Goal: Transaction & Acquisition: Book appointment/travel/reservation

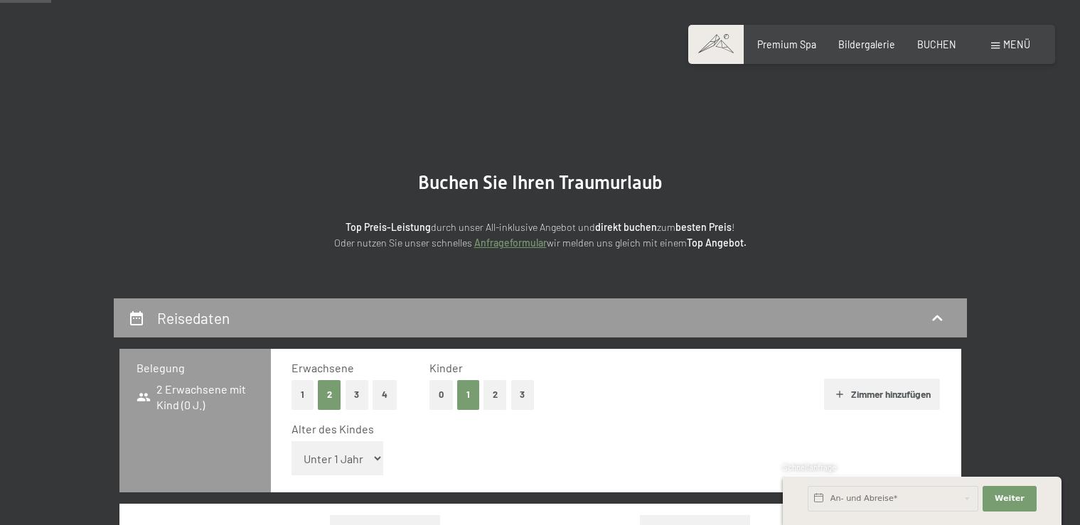
select select "11"
click option "11 Jahre" at bounding box center [0, 0] width 0 height 0
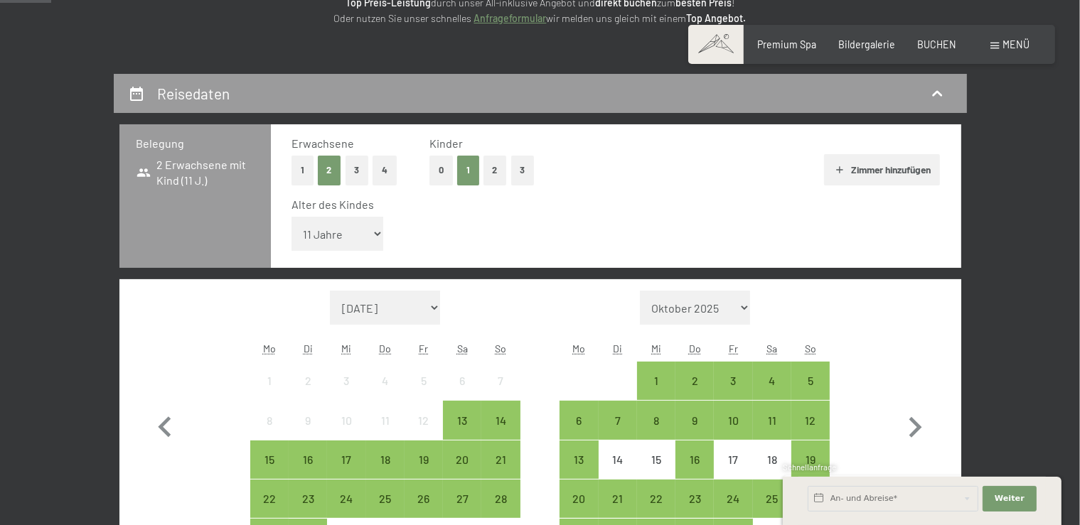
scroll to position [225, 0]
select select "[DATE]"
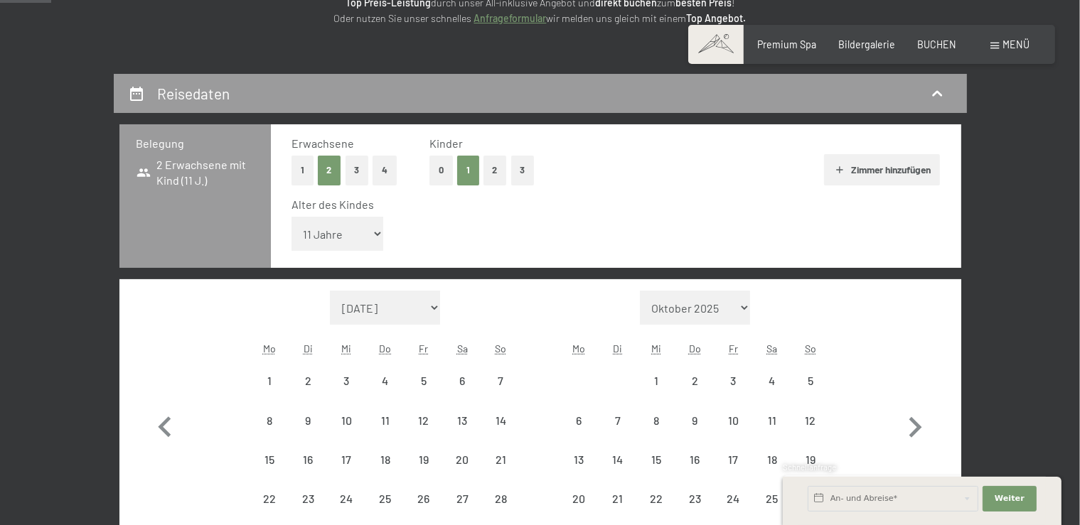
select select "[DATE]"
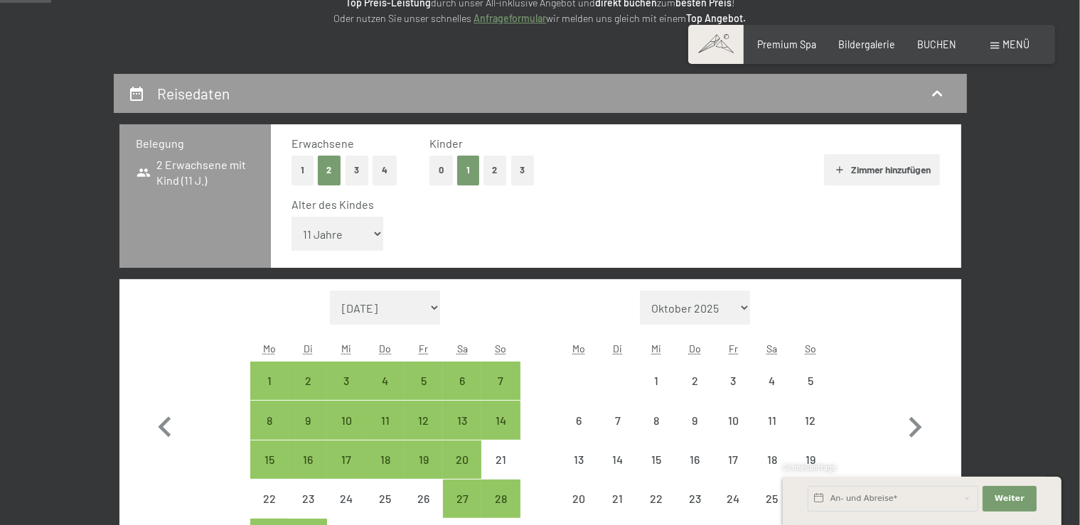
select select "[DATE]"
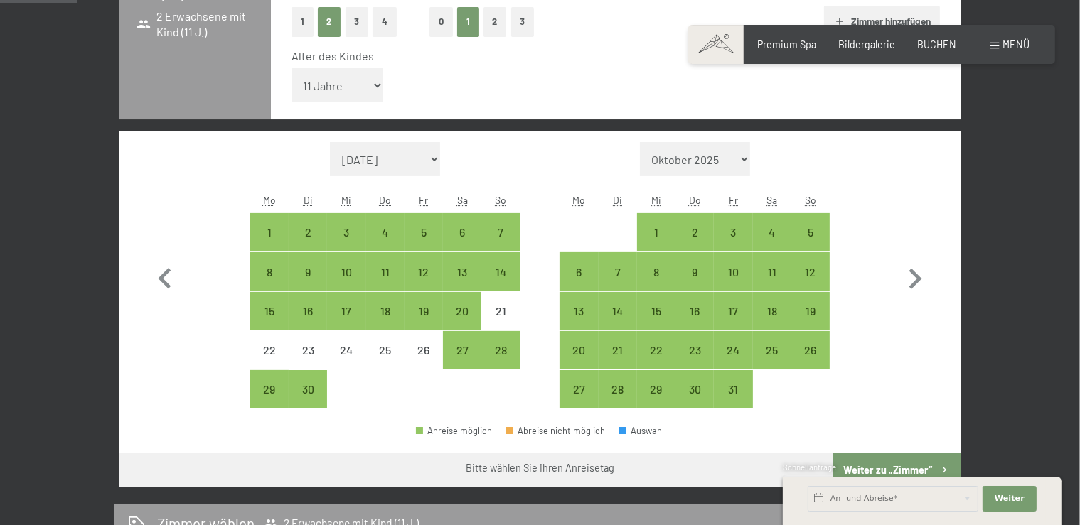
scroll to position [375, 0]
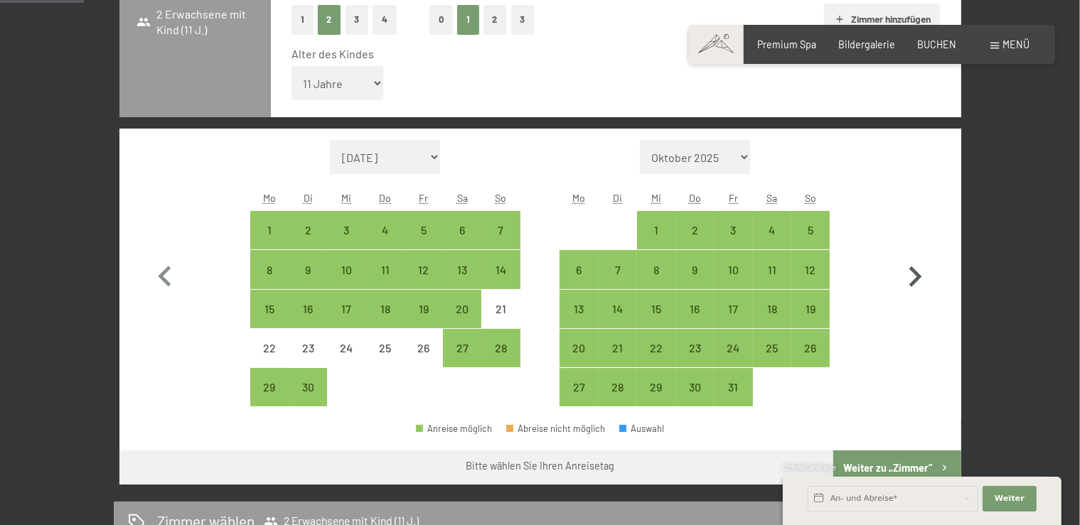
click at [914, 274] on icon "button" at bounding box center [914, 277] width 41 height 41
select select "[DATE]"
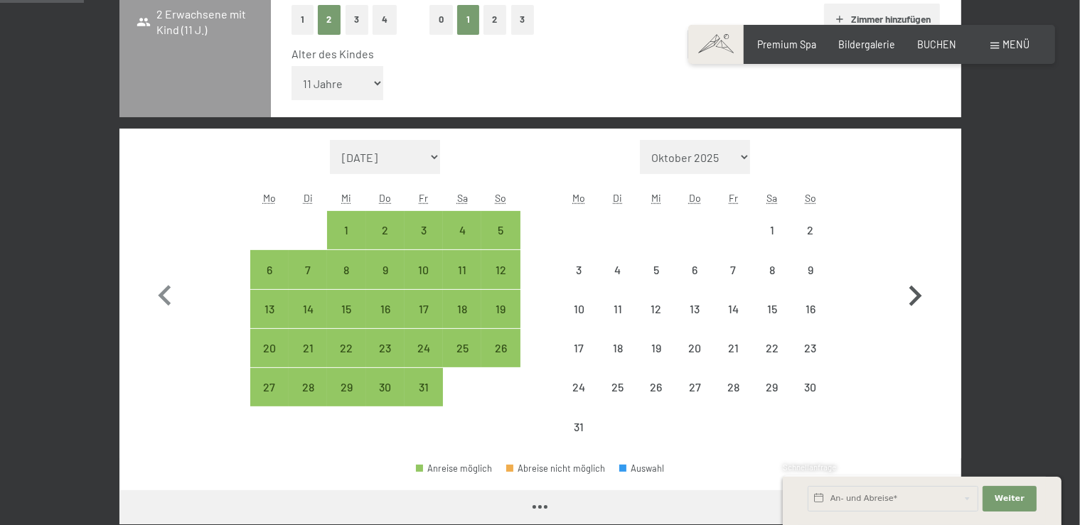
click at [913, 272] on button "button" at bounding box center [914, 293] width 41 height 306
select select "[DATE]"
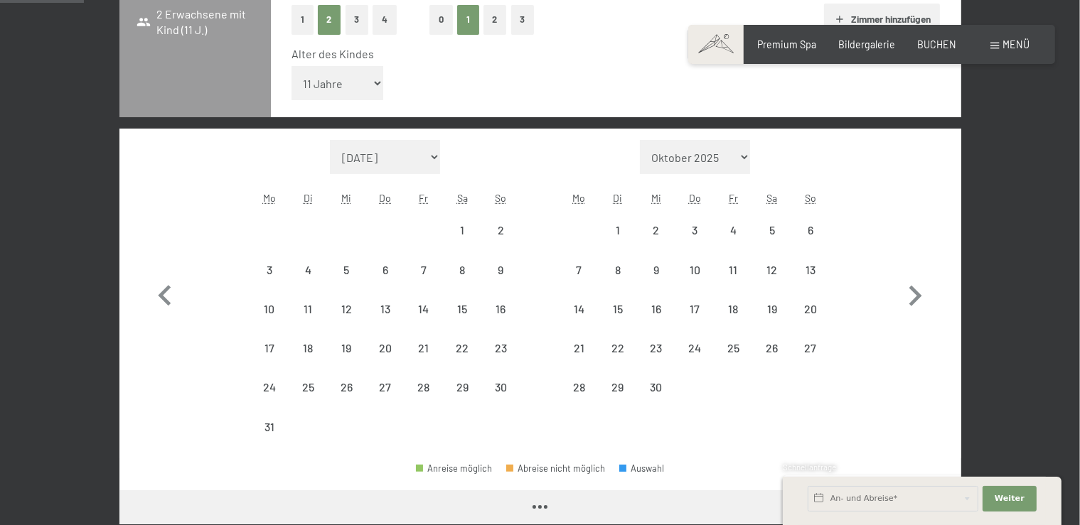
select select "[DATE]"
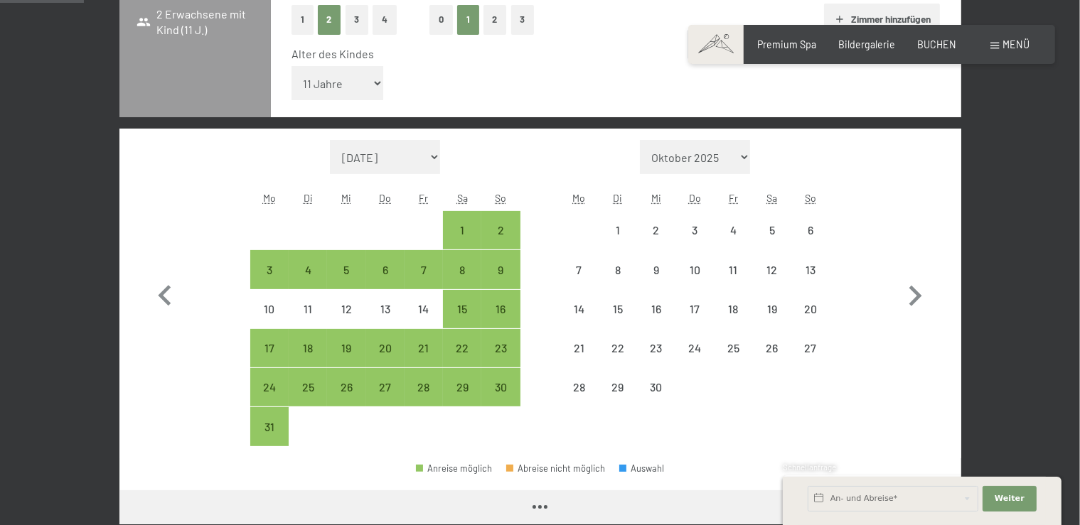
select select "[DATE]"
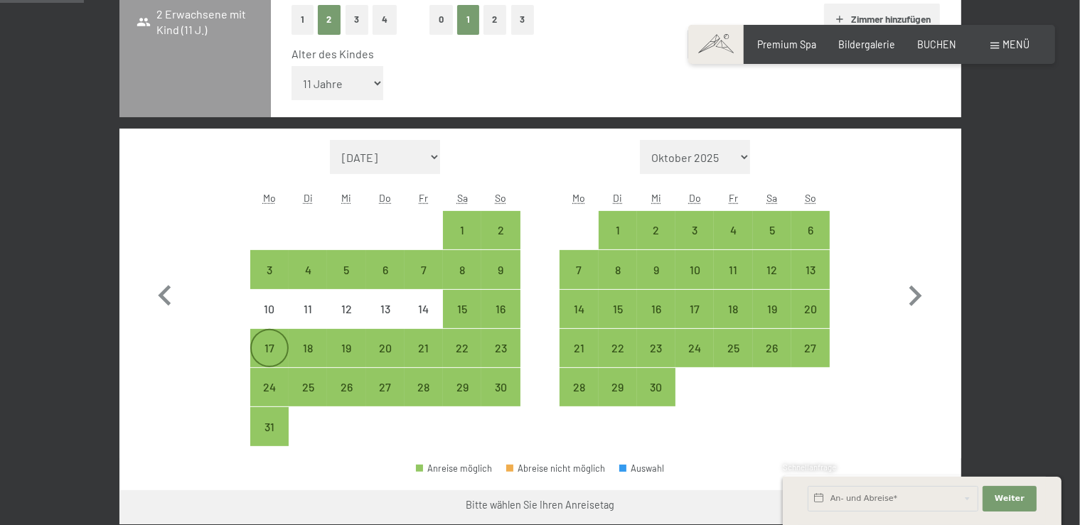
click at [257, 349] on div "17" at bounding box center [270, 361] width 36 height 36
select select "[DATE]"
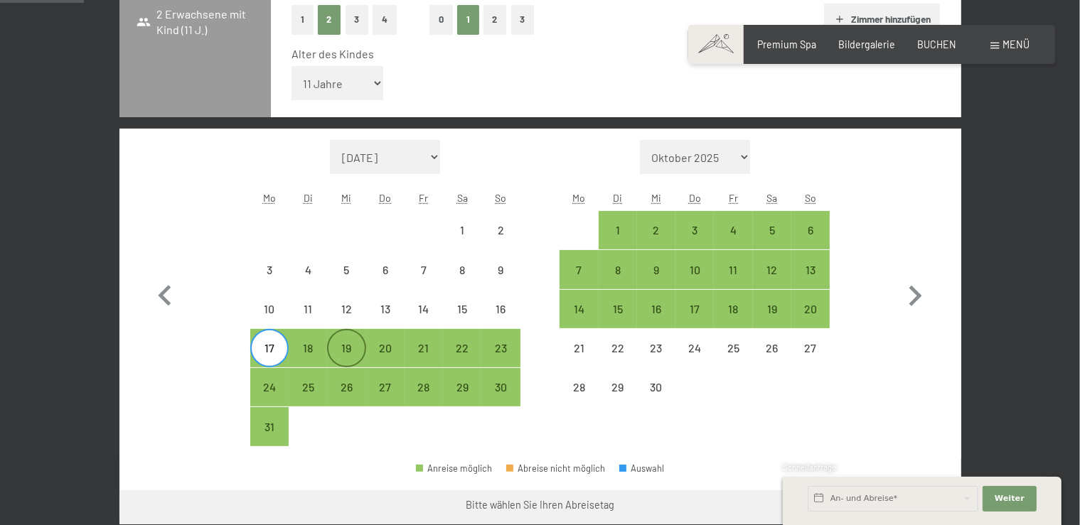
click at [331, 351] on div "19" at bounding box center [346, 361] width 36 height 36
select select "[DATE]"
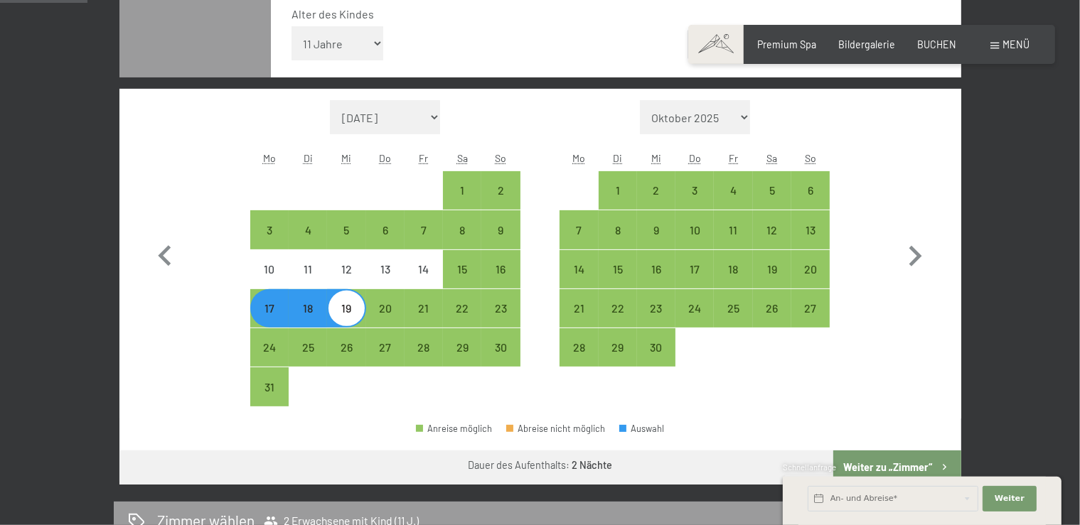
scroll to position [300, 0]
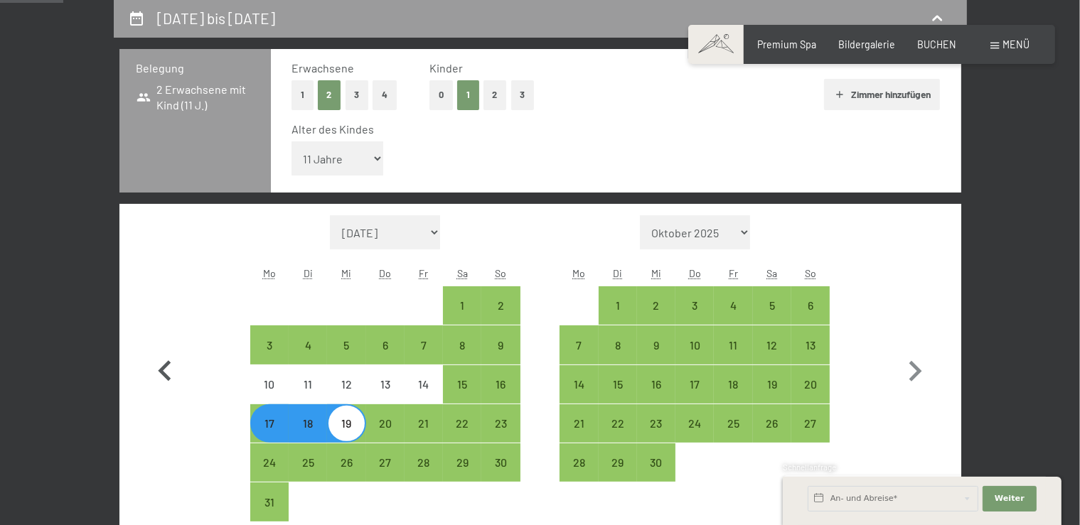
click at [169, 375] on icon "button" at bounding box center [164, 371] width 41 height 41
select select "[DATE]"
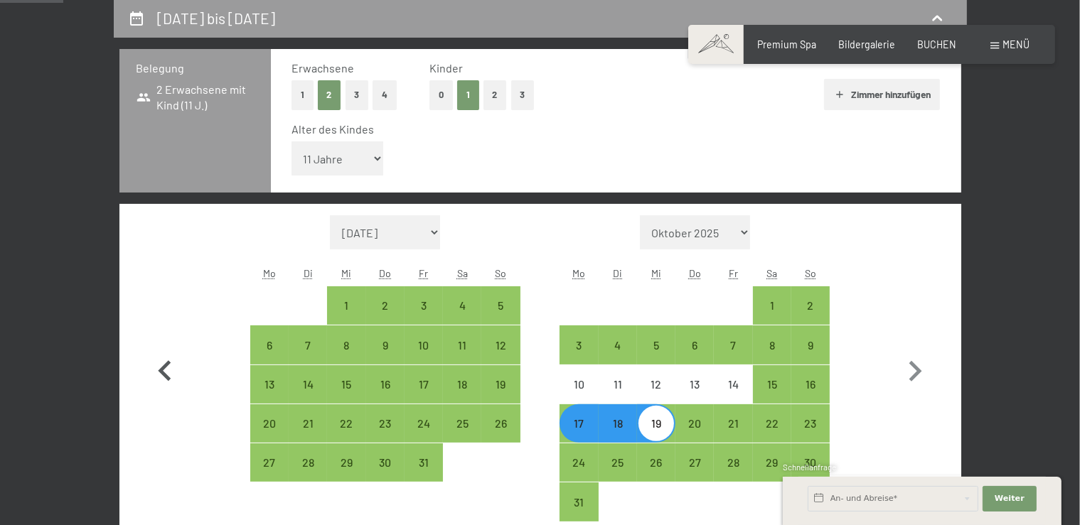
click at [168, 375] on icon "button" at bounding box center [164, 371] width 41 height 41
select select "[DATE]"
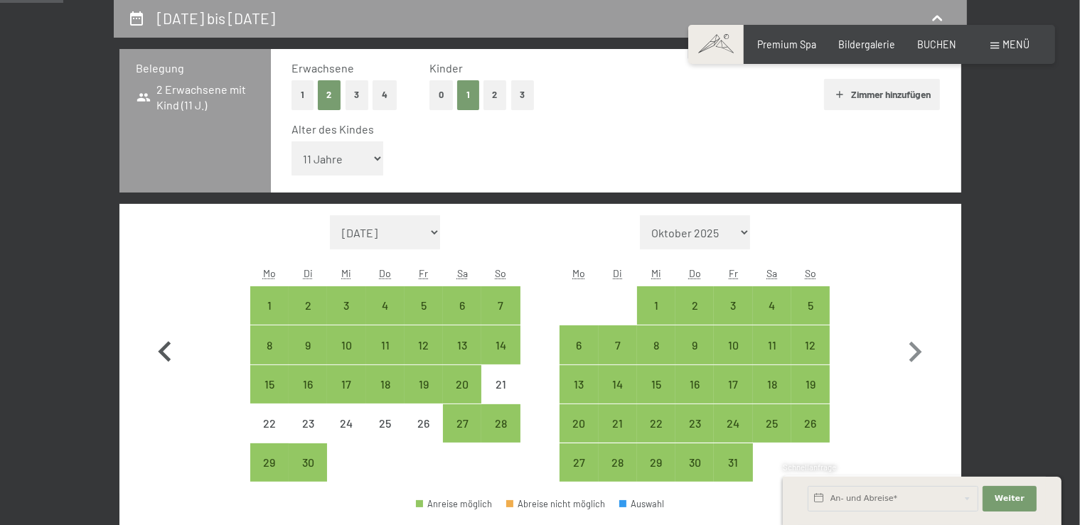
click at [166, 373] on button "button" at bounding box center [164, 348] width 41 height 267
select select "[DATE]"
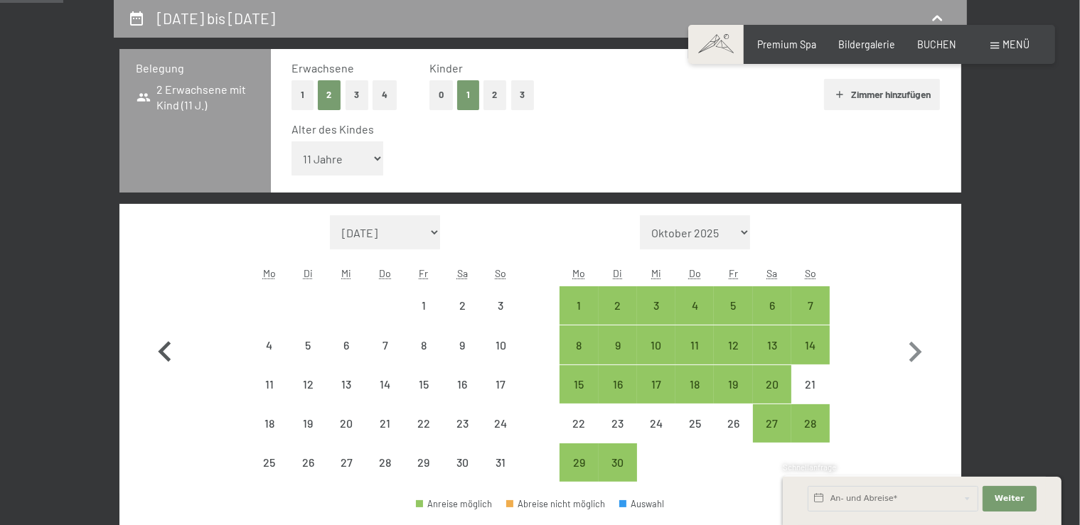
click at [166, 373] on icon "button" at bounding box center [164, 352] width 41 height 41
select select "[DATE]"
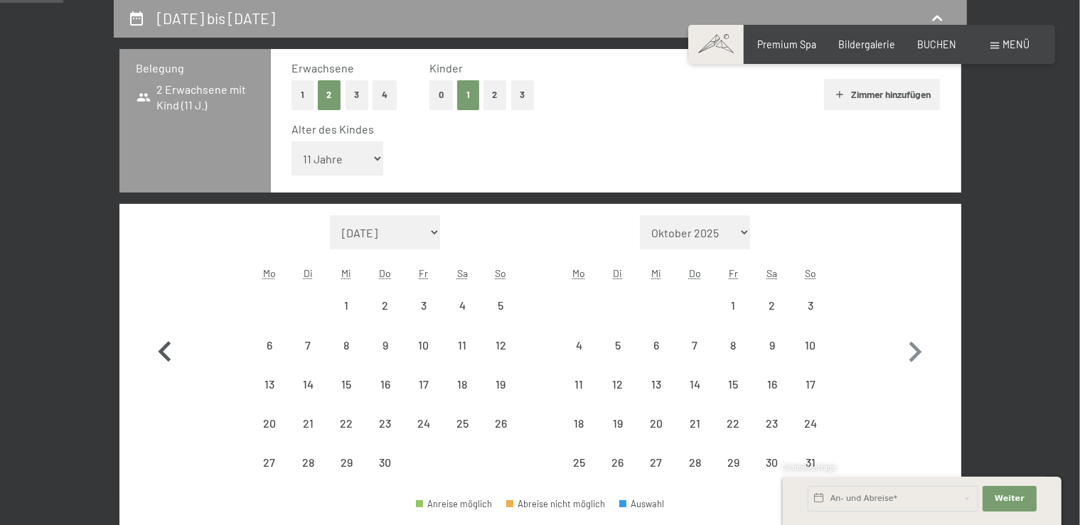
select select "[DATE]"
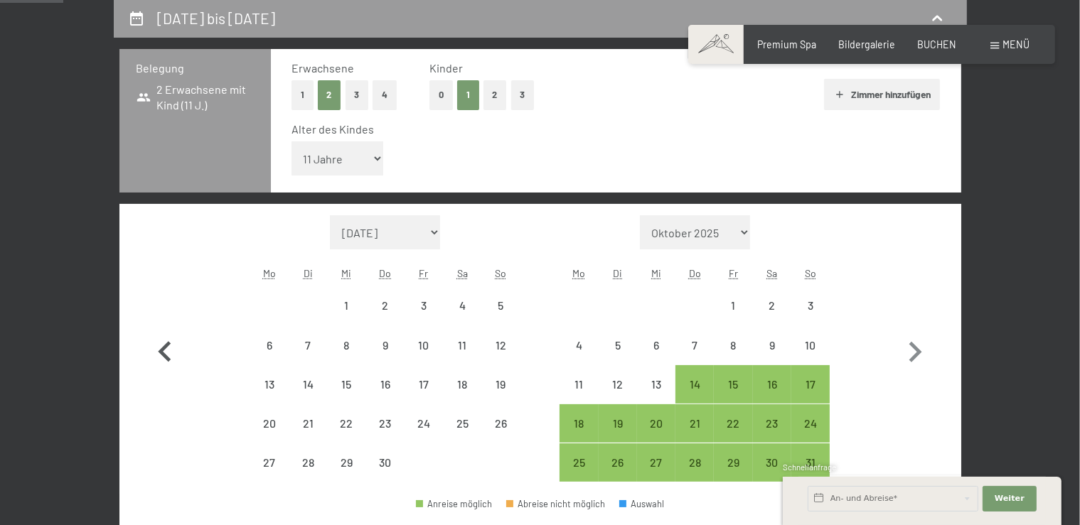
select select "[DATE]"
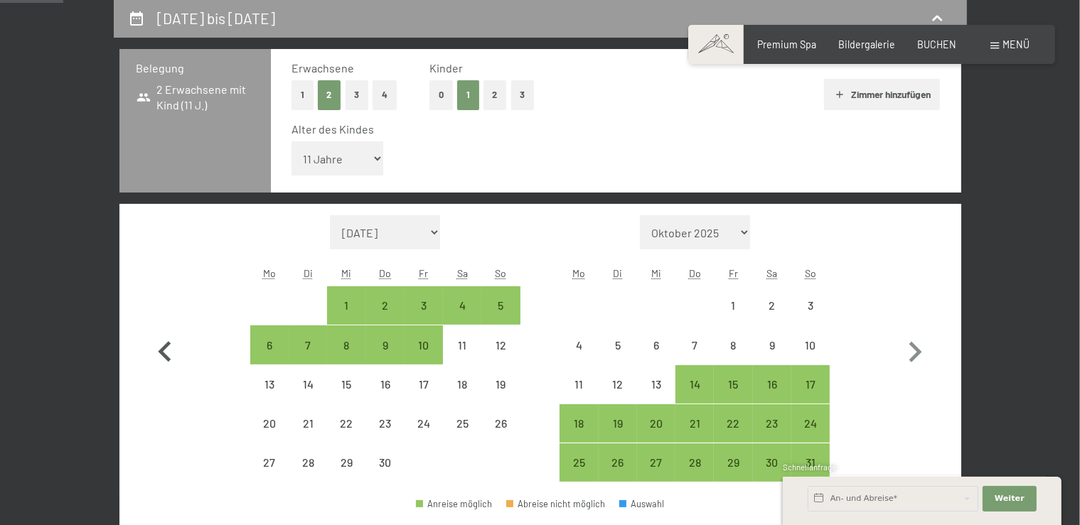
click at [166, 348] on icon "button" at bounding box center [164, 351] width 13 height 21
select select "[DATE]"
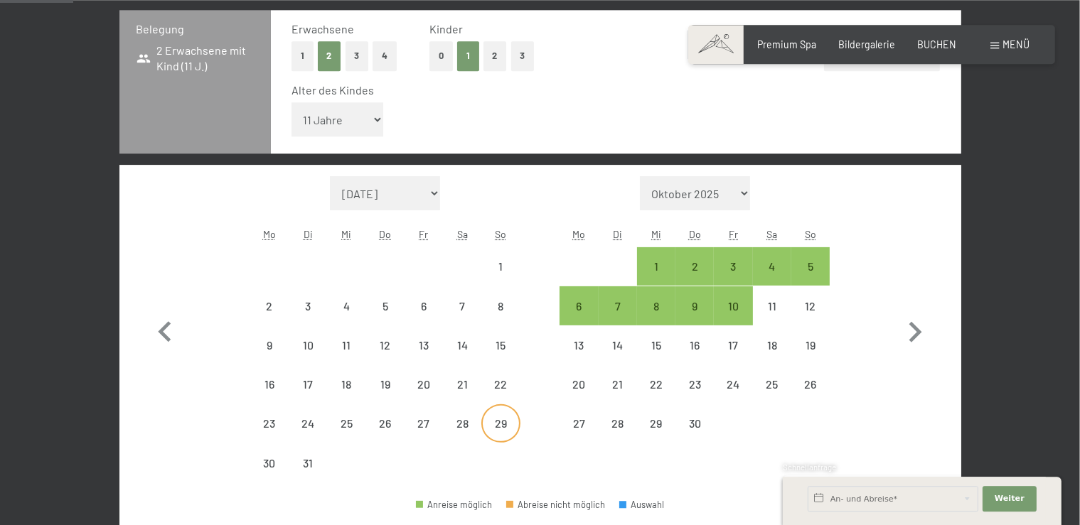
scroll to position [375, 0]
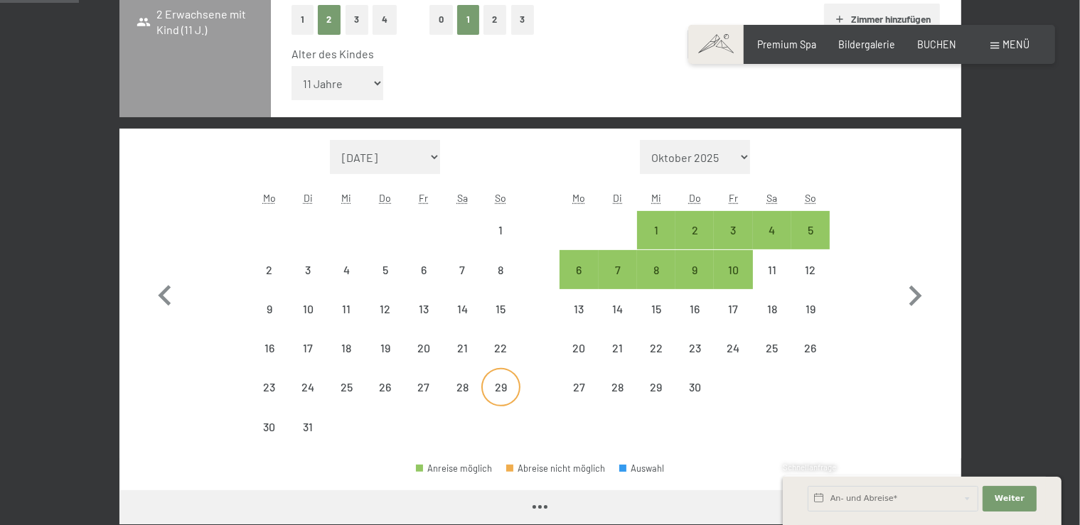
select select "[DATE]"
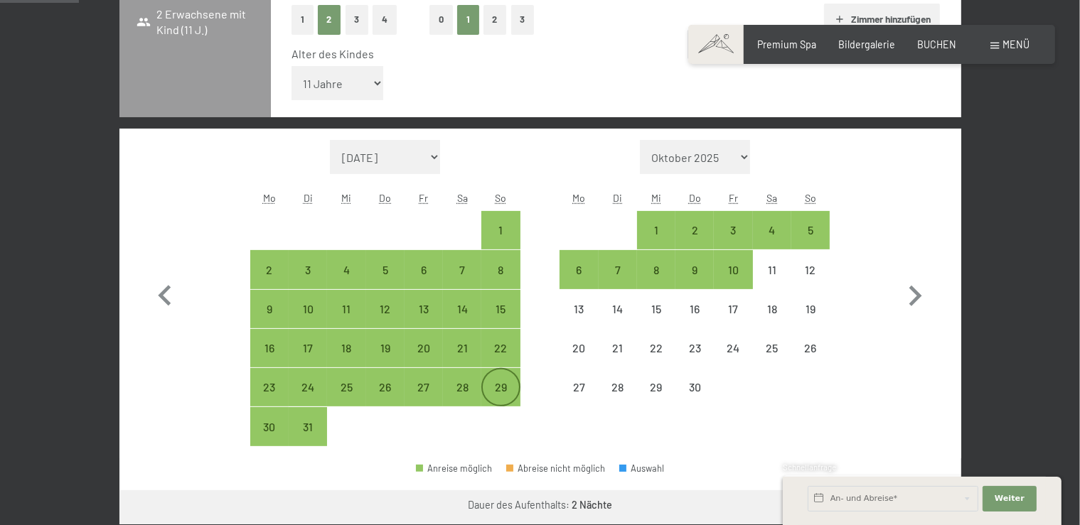
click at [507, 388] on div "29" at bounding box center [501, 400] width 36 height 36
select select "[DATE]"
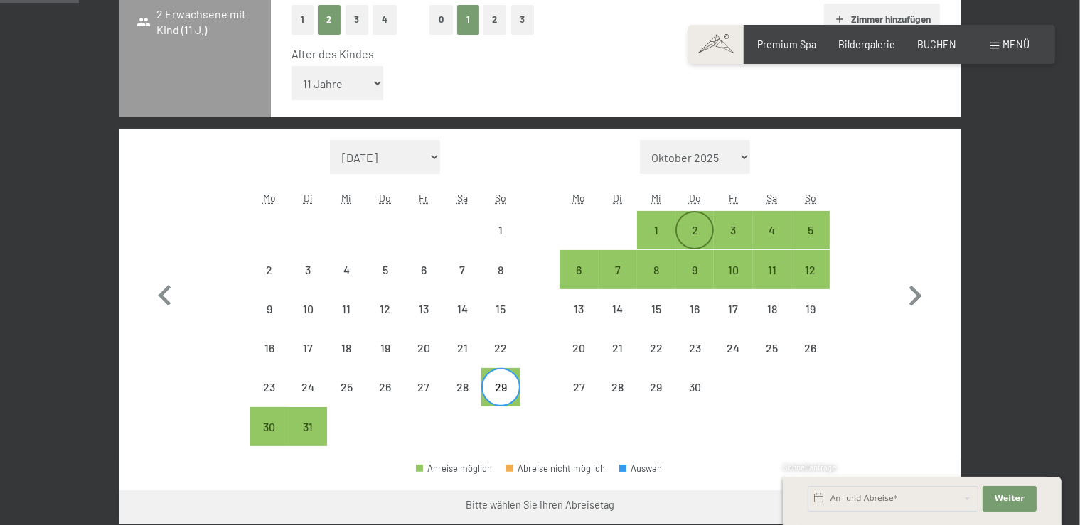
click at [695, 225] on div "2" at bounding box center [695, 243] width 36 height 36
select select "[DATE]"
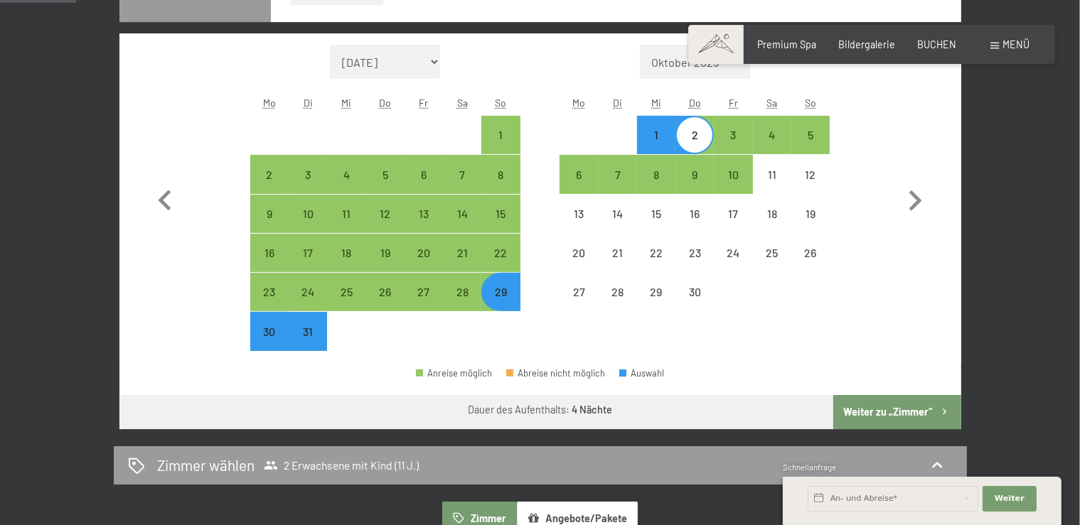
scroll to position [525, 0]
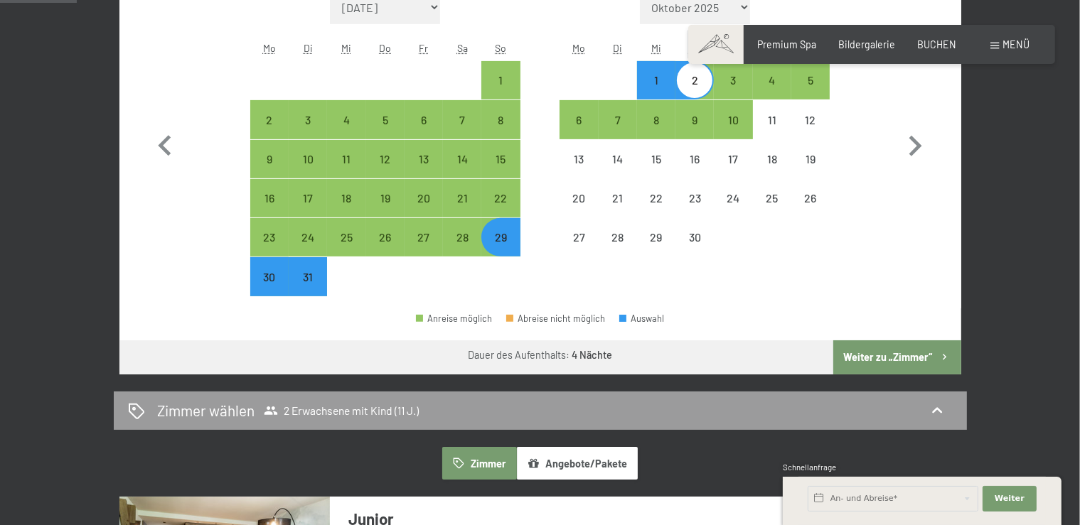
click at [924, 353] on button "Weiter zu „Zimmer“" at bounding box center [896, 358] width 127 height 34
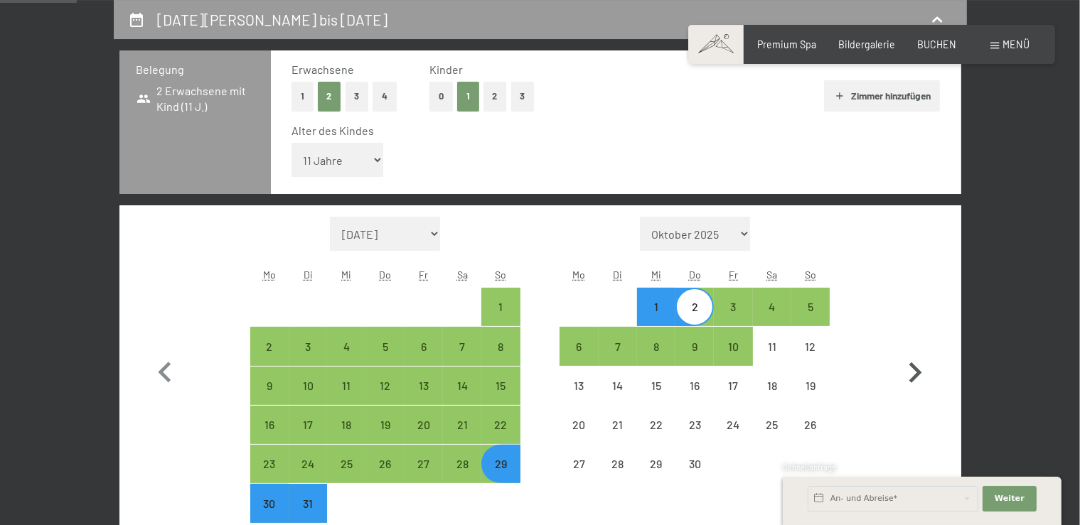
select select "[DATE]"
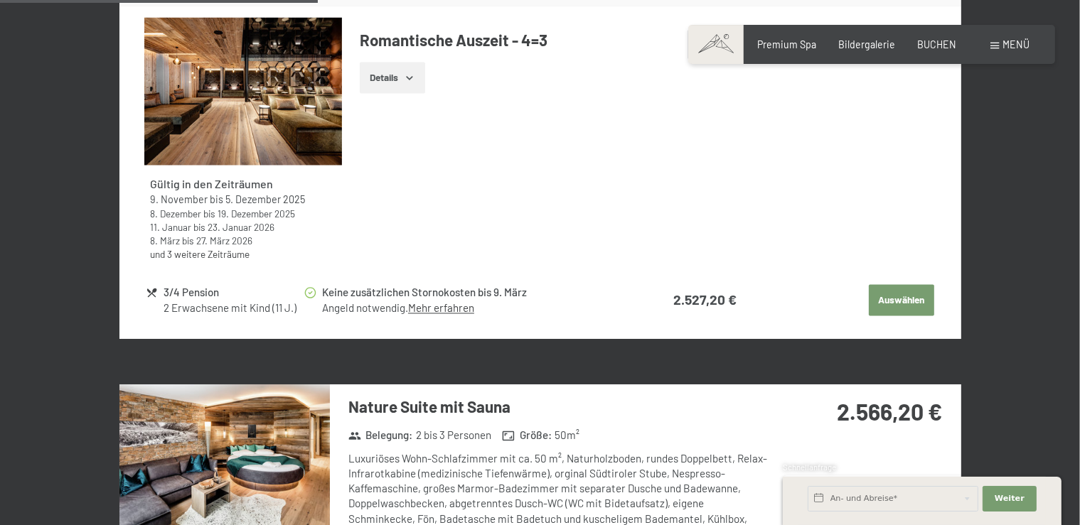
scroll to position [0, 0]
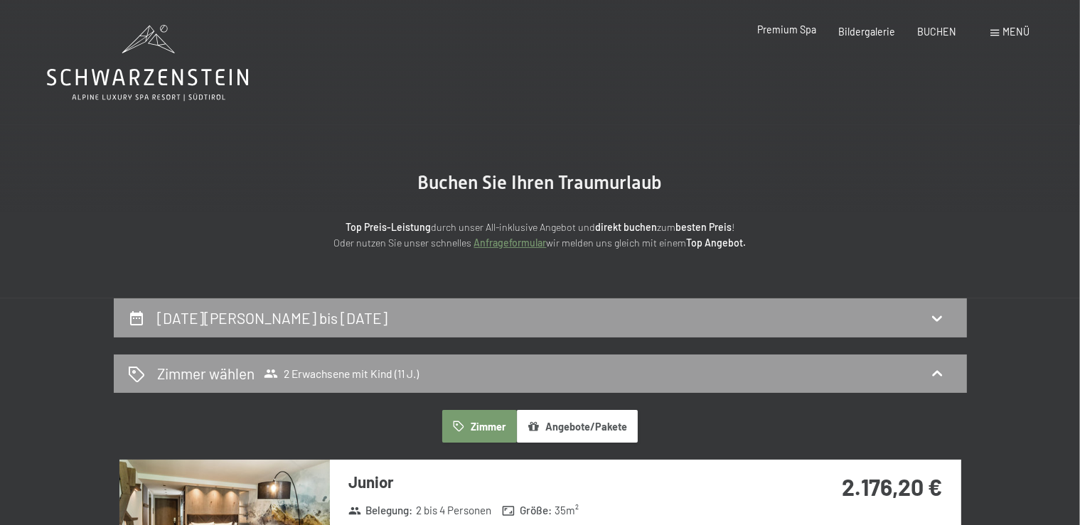
click at [802, 35] on span "Premium Spa" at bounding box center [786, 29] width 59 height 12
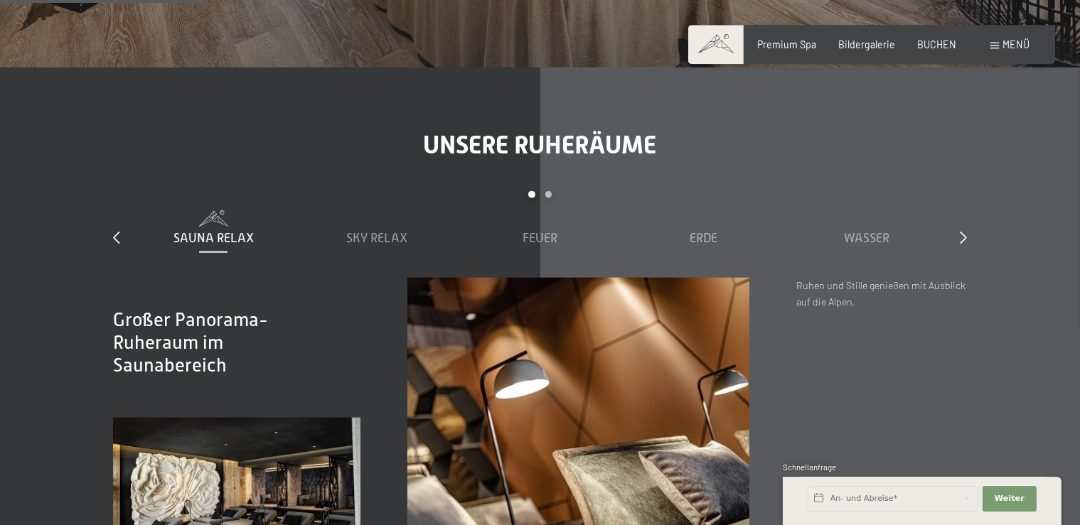
scroll to position [1652, 0]
click at [389, 247] on div "Sky Relax" at bounding box center [376, 239] width 151 height 18
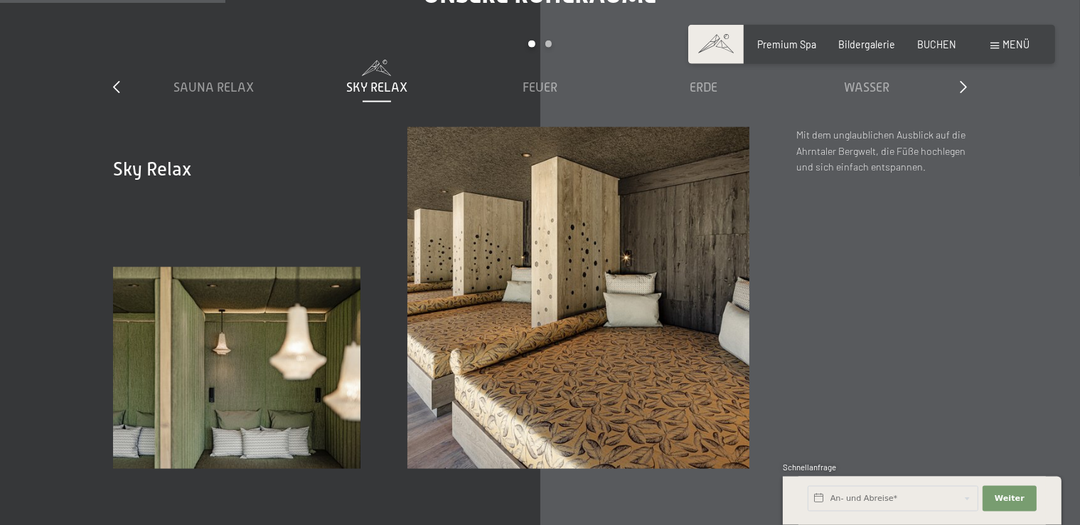
scroll to position [1726, 0]
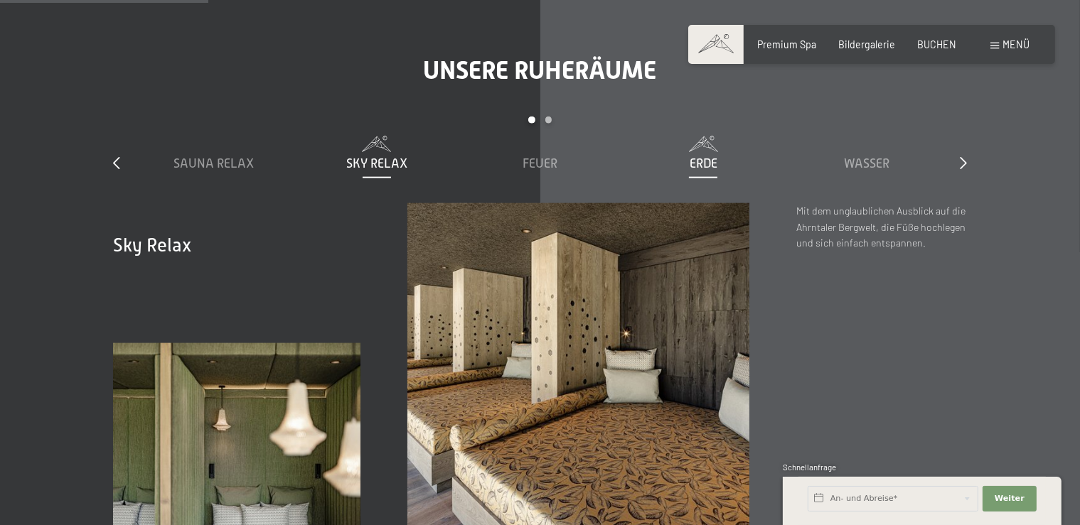
click at [707, 171] on span "Erde" at bounding box center [704, 163] width 28 height 14
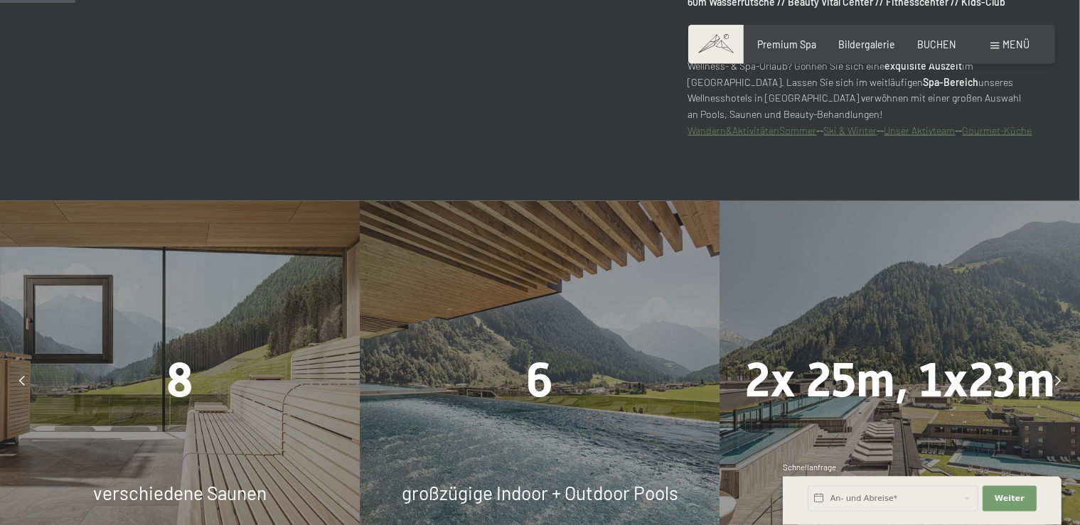
scroll to position [848, 0]
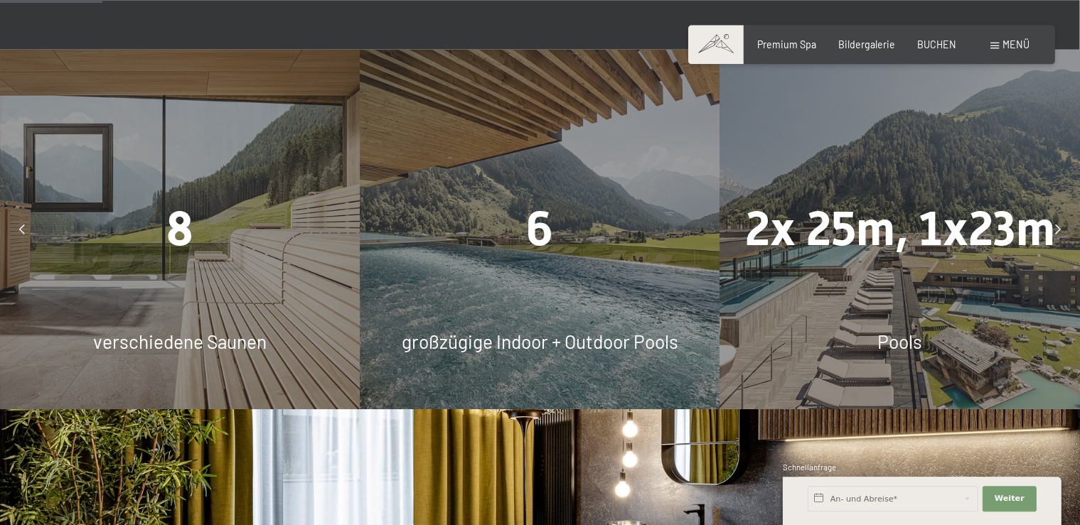
drag, startPoint x: 550, startPoint y: 272, endPoint x: 542, endPoint y: 261, distance: 13.8
click at [550, 256] on span "6" at bounding box center [539, 228] width 27 height 55
click at [540, 254] on span "6" at bounding box center [539, 228] width 27 height 55
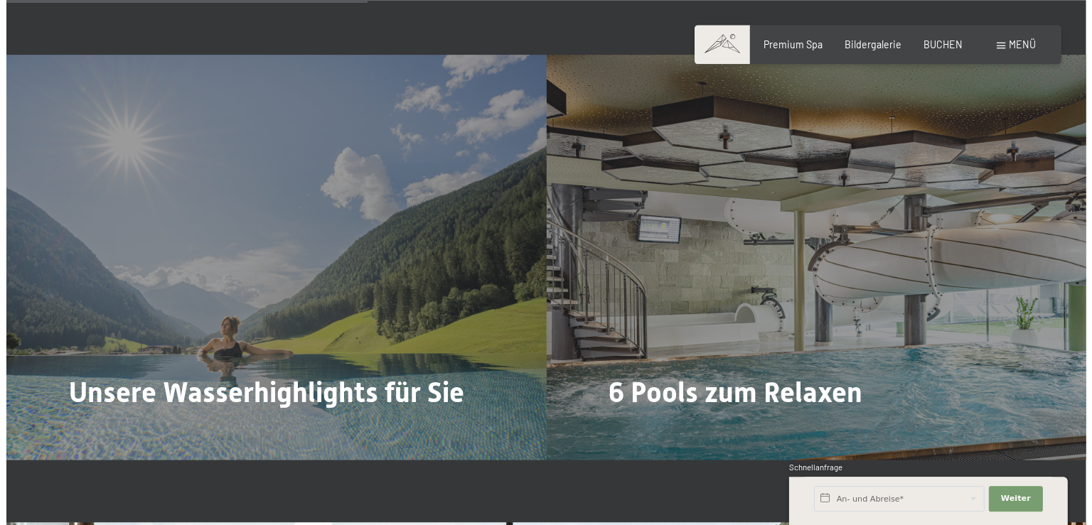
scroll to position [3100, 0]
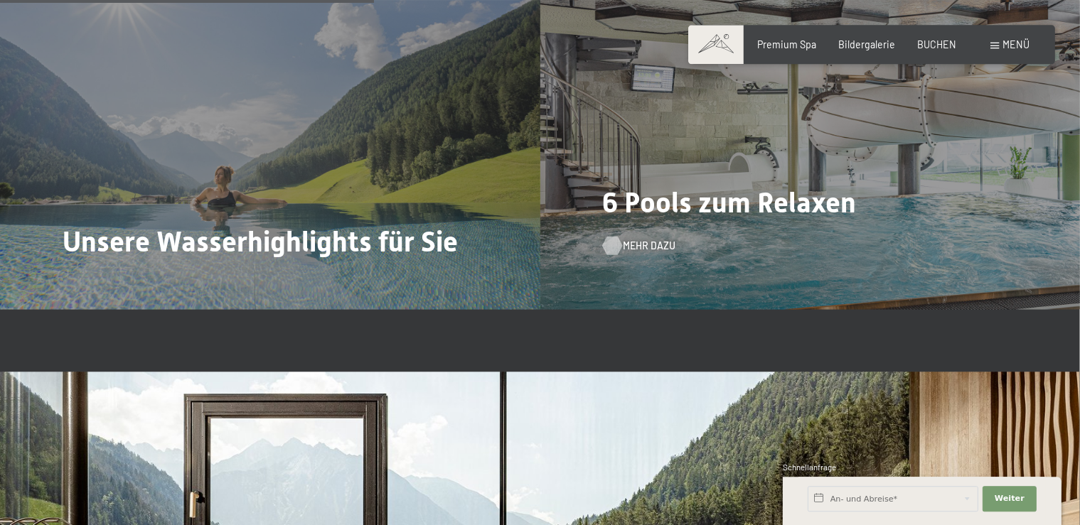
click at [651, 253] on span "Mehr dazu" at bounding box center [649, 246] width 53 height 14
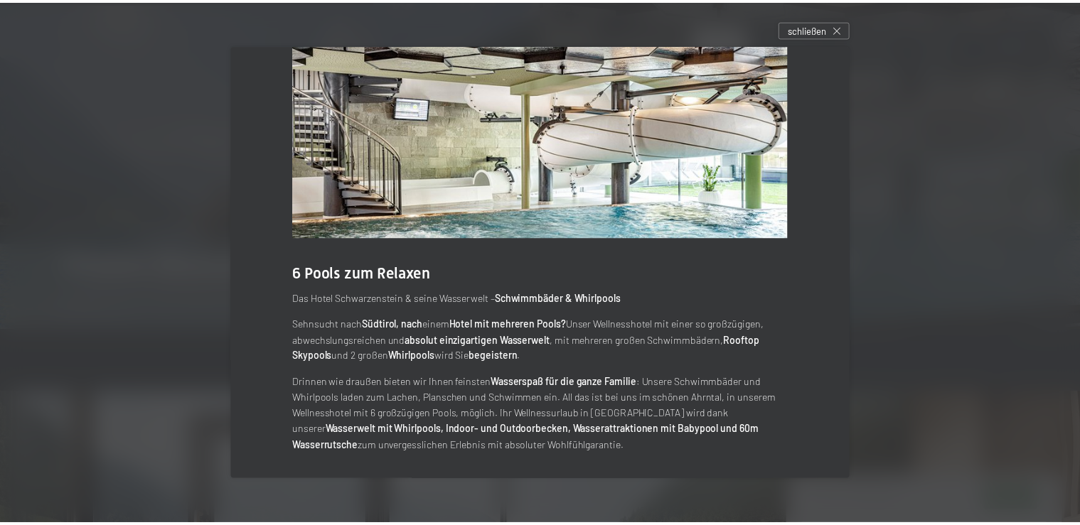
scroll to position [50, 0]
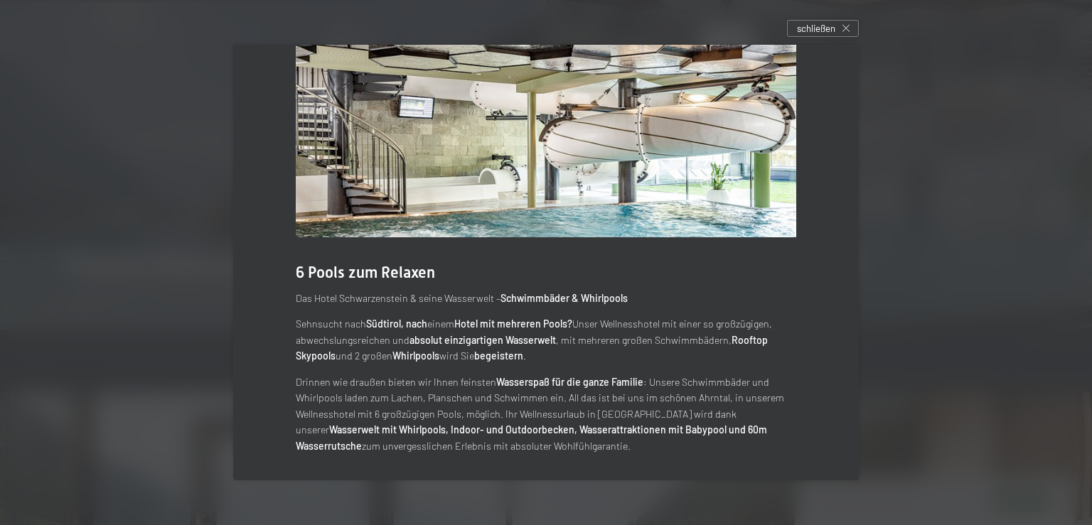
click at [923, 213] on div at bounding box center [546, 262] width 1092 height 525
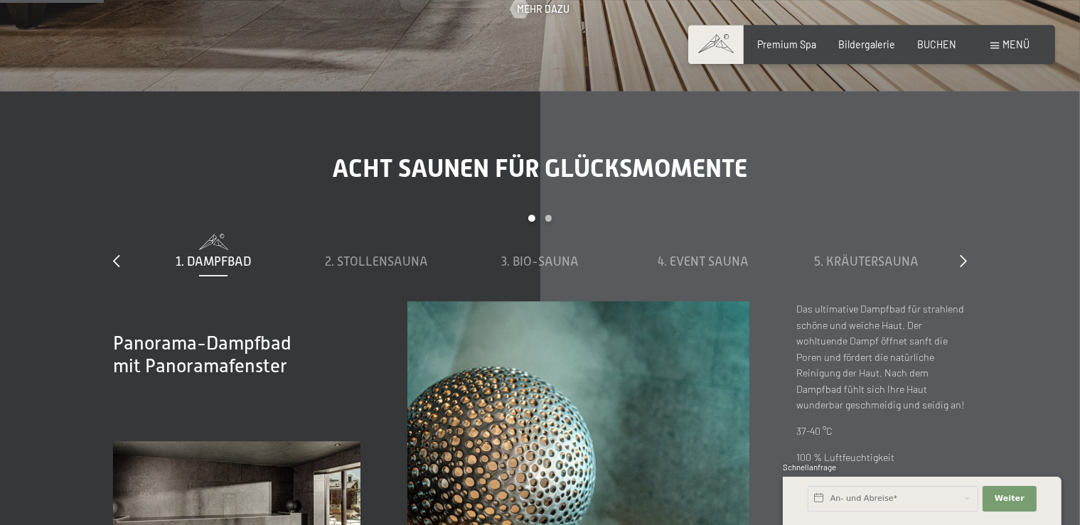
scroll to position [0, 0]
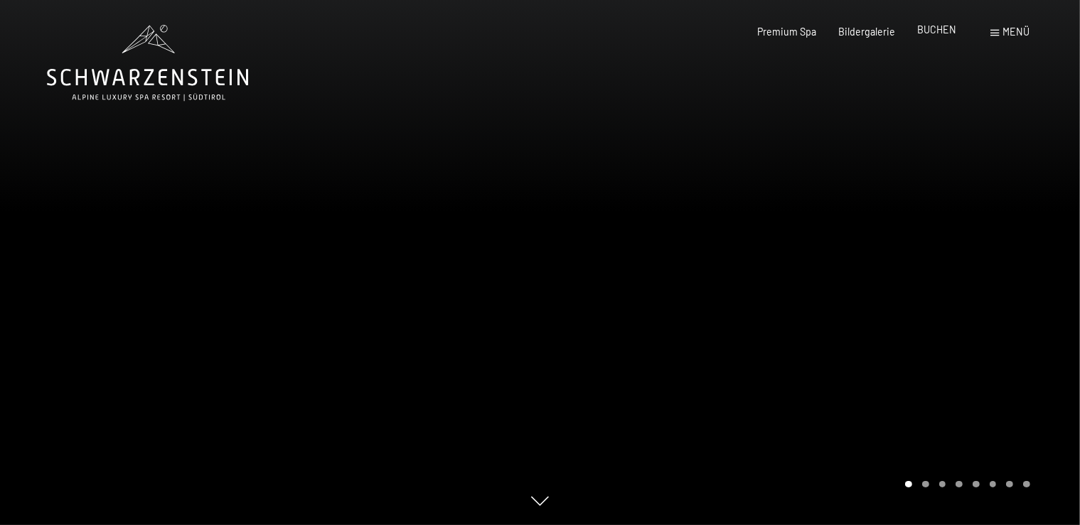
click at [948, 31] on span "BUCHEN" at bounding box center [936, 29] width 39 height 12
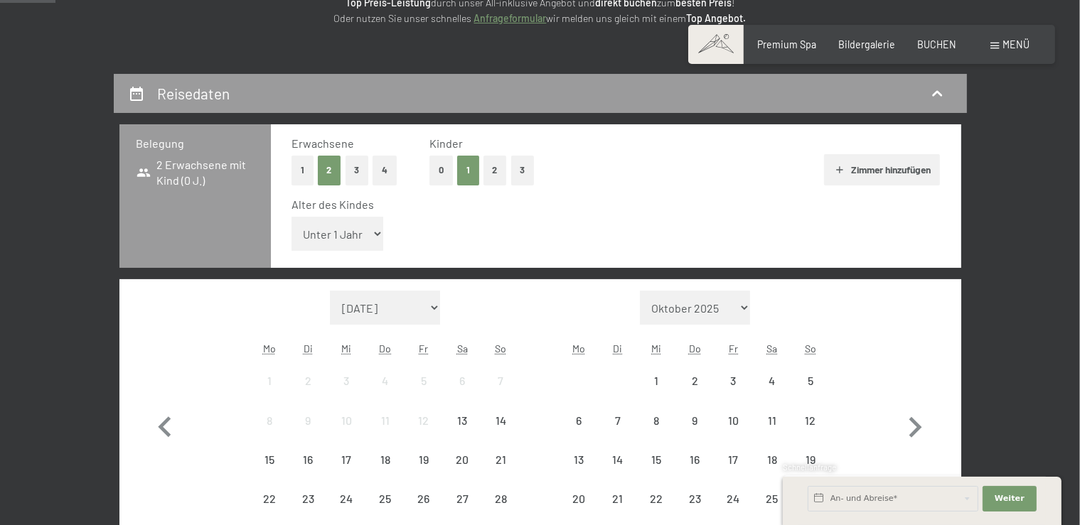
scroll to position [225, 0]
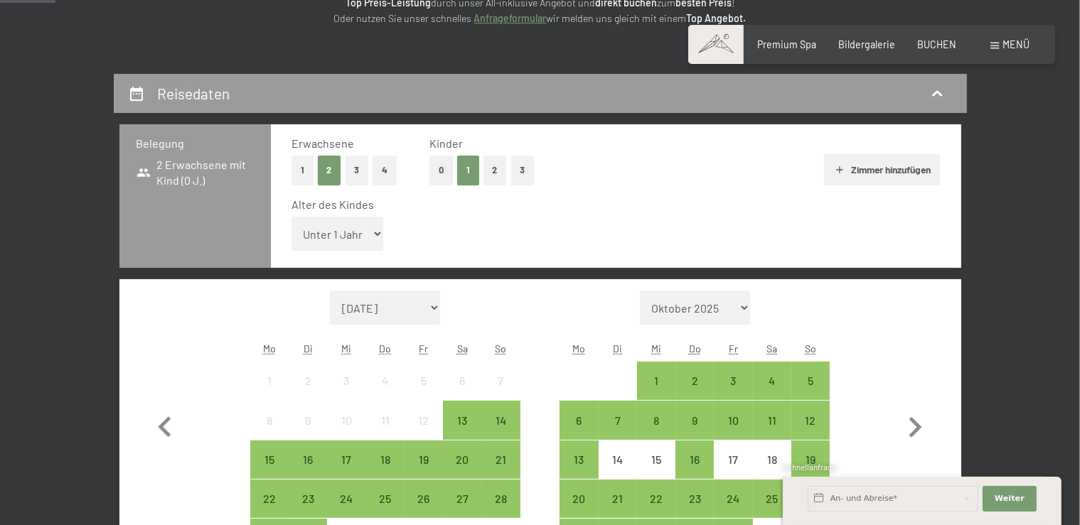
select select "11"
click option "11 Jahre" at bounding box center [0, 0] width 0 height 0
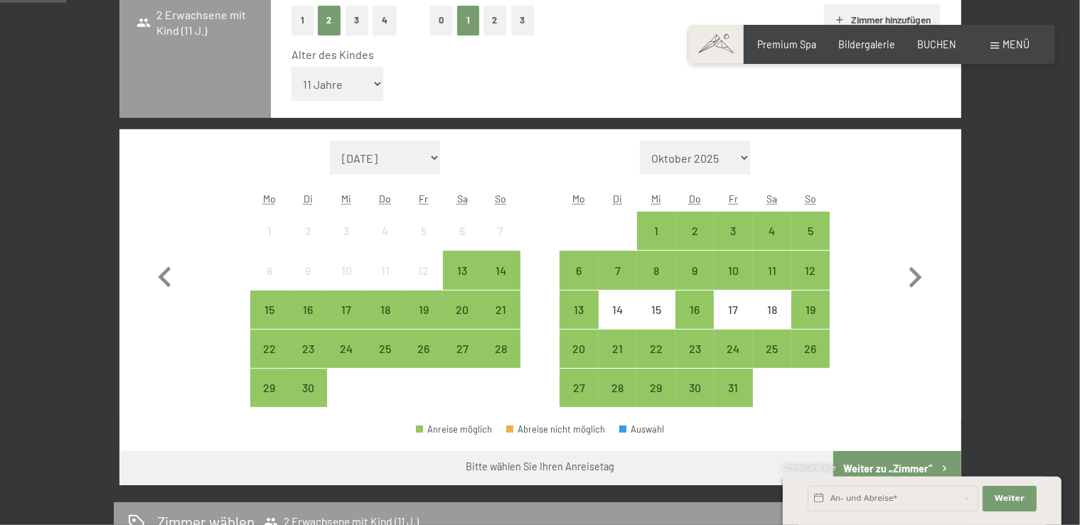
scroll to position [375, 0]
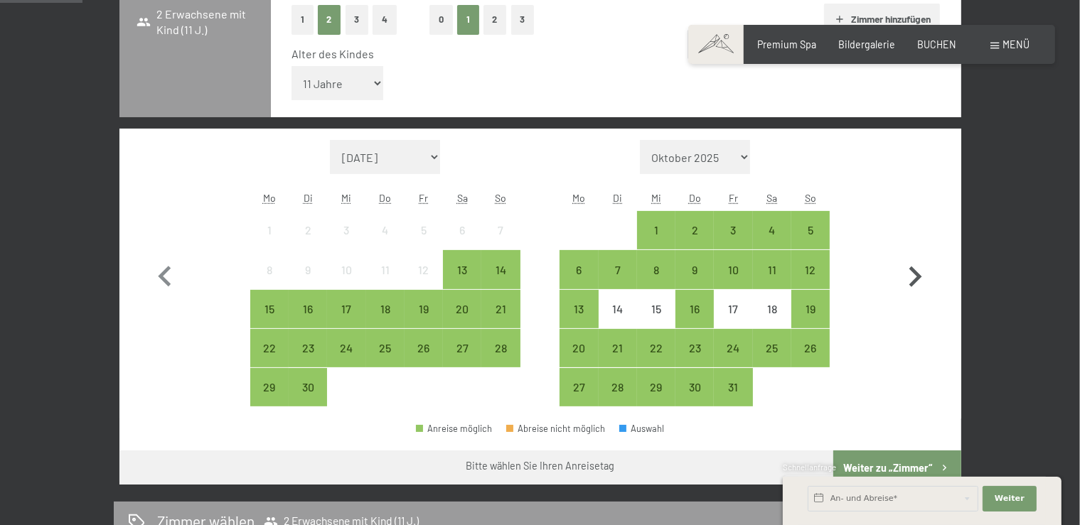
click at [910, 273] on icon "button" at bounding box center [914, 277] width 41 height 41
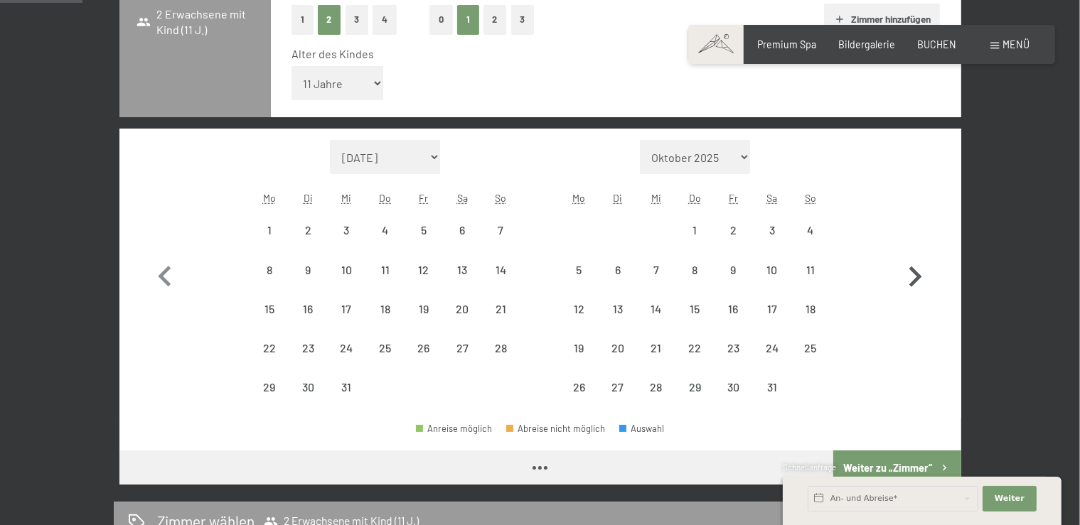
click at [912, 273] on icon "button" at bounding box center [914, 277] width 41 height 41
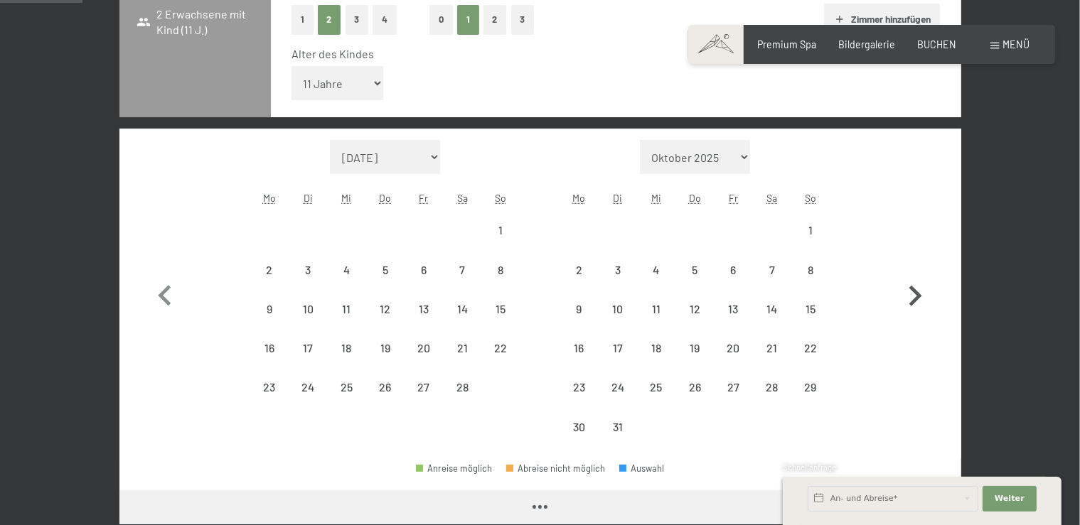
click at [912, 273] on button "button" at bounding box center [914, 293] width 41 height 306
select select "[DATE]"
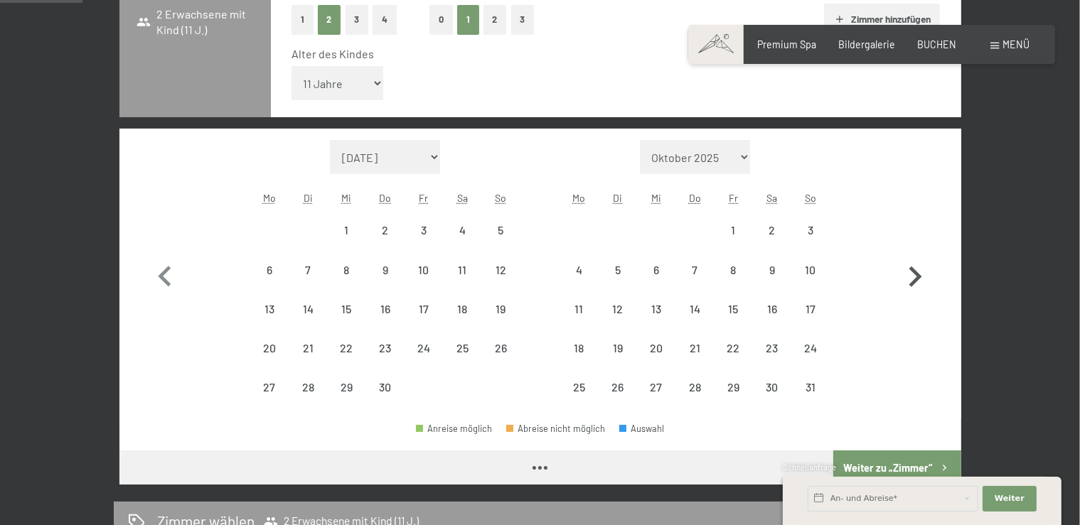
click at [912, 273] on icon "button" at bounding box center [914, 277] width 41 height 41
select select "[DATE]"
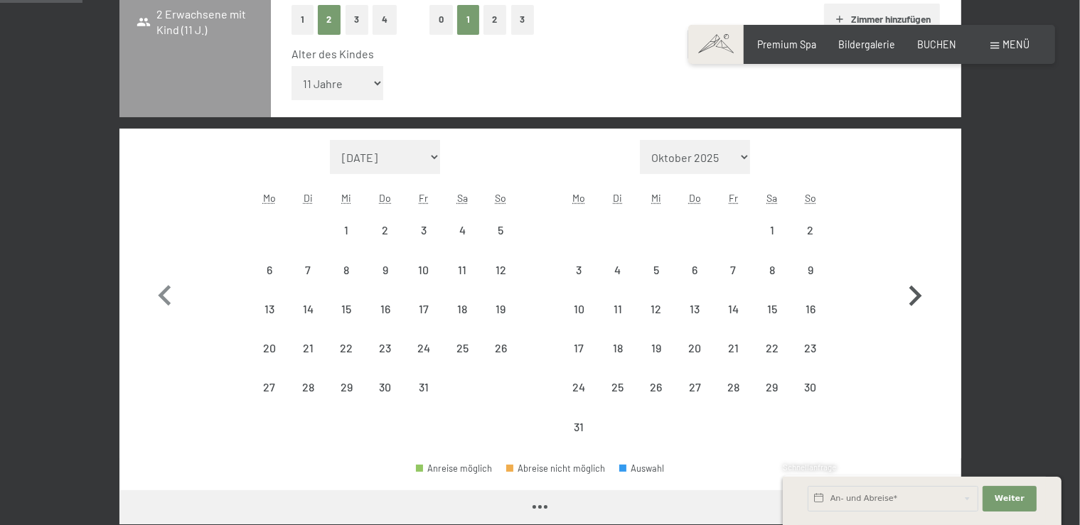
click at [912, 273] on button "button" at bounding box center [914, 293] width 41 height 306
select select "[DATE]"
click at [159, 289] on icon "button" at bounding box center [164, 296] width 41 height 41
select select "[DATE]"
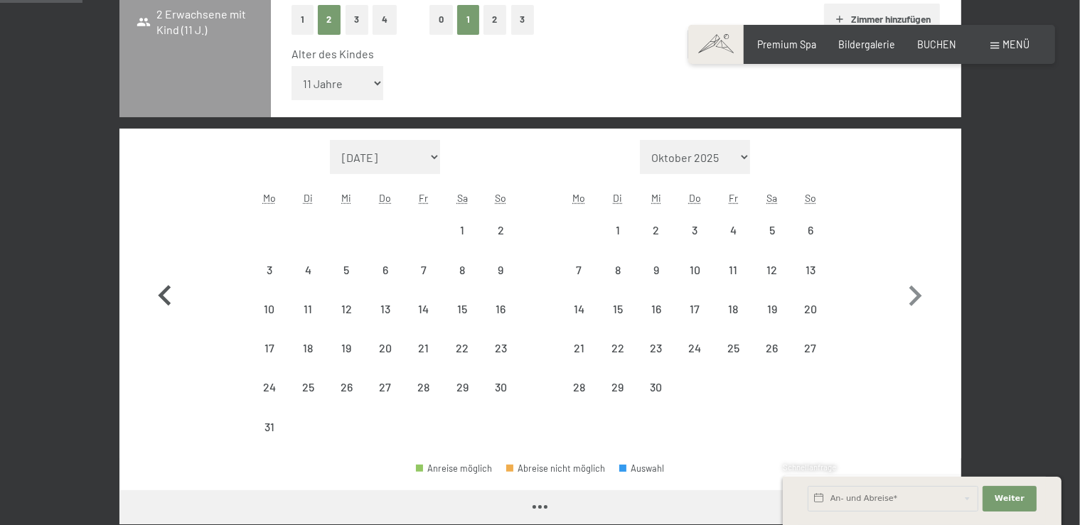
select select "[DATE]"
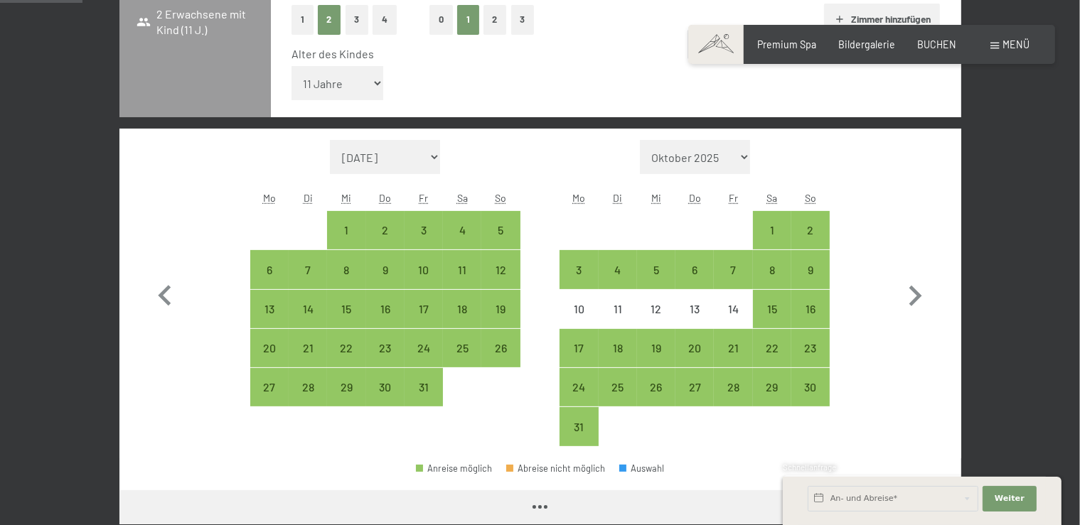
select select "[DATE]"
click at [624, 346] on div "18" at bounding box center [618, 361] width 36 height 36
select select "[DATE]"
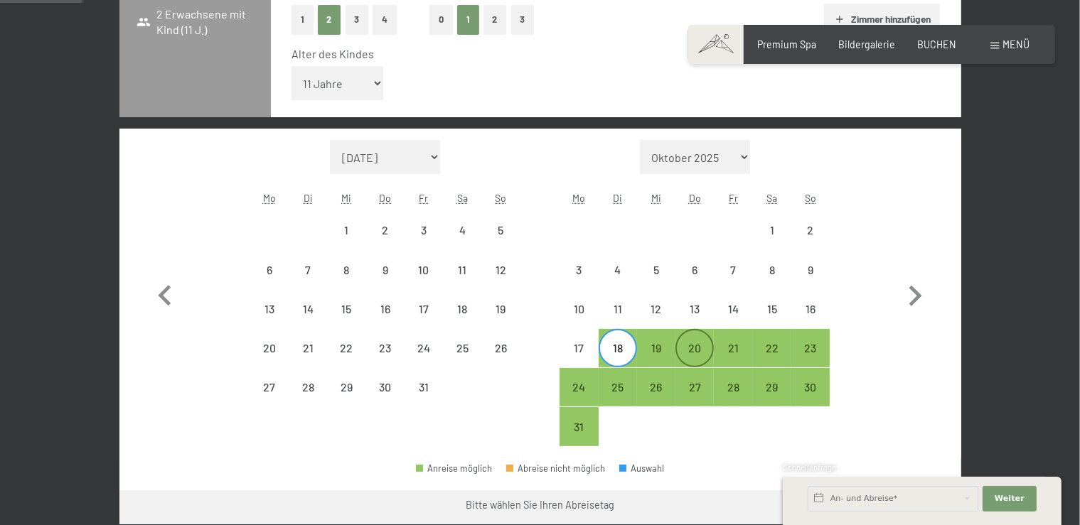
click at [700, 351] on div "20" at bounding box center [695, 361] width 36 height 36
select select "[DATE]"
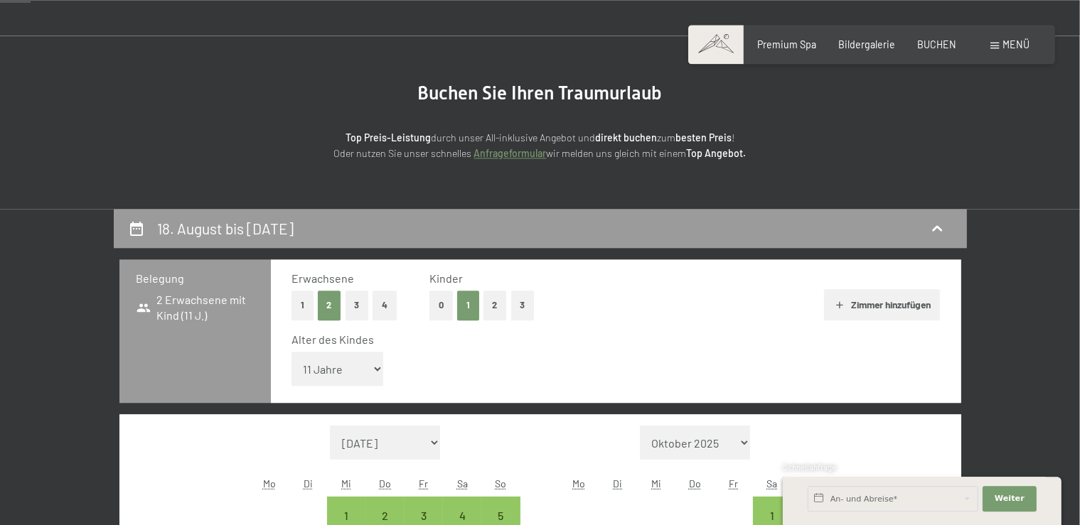
scroll to position [150, 0]
